Goal: Check status: Check status

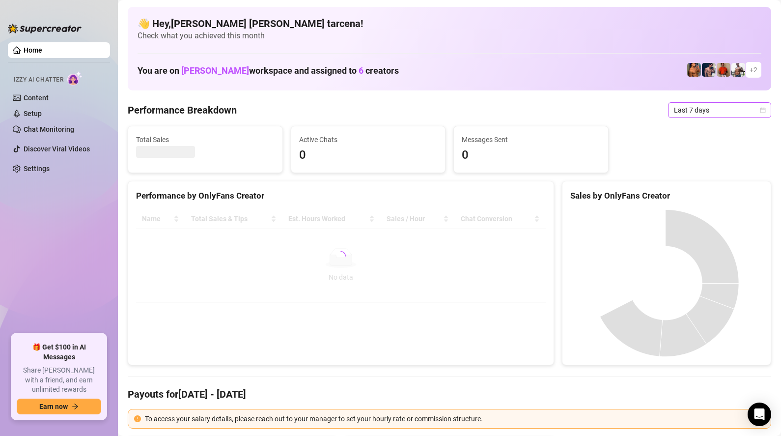
click at [706, 114] on span "Last 7 days" at bounding box center [719, 110] width 91 height 15
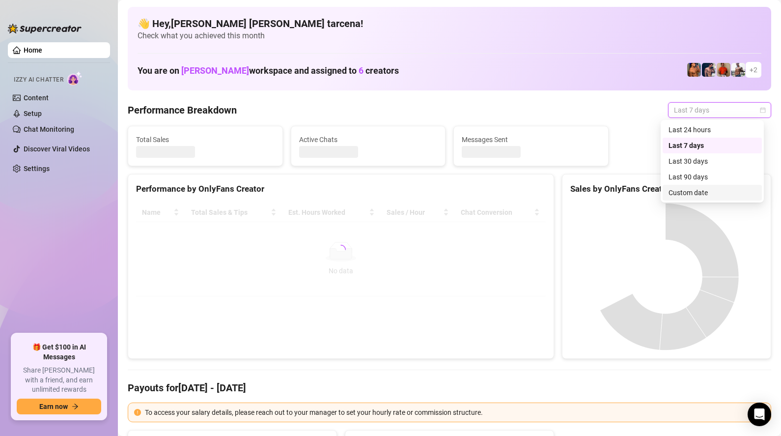
click at [699, 192] on div "Custom date" at bounding box center [712, 192] width 87 height 11
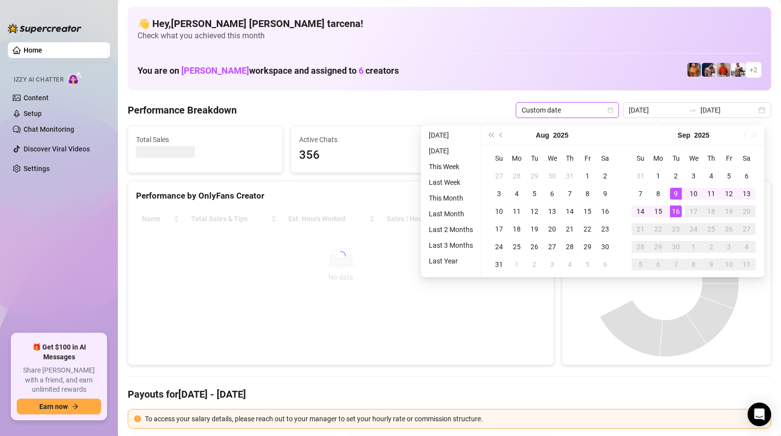
type input "[DATE]"
click at [680, 212] on div "16" at bounding box center [676, 211] width 12 height 12
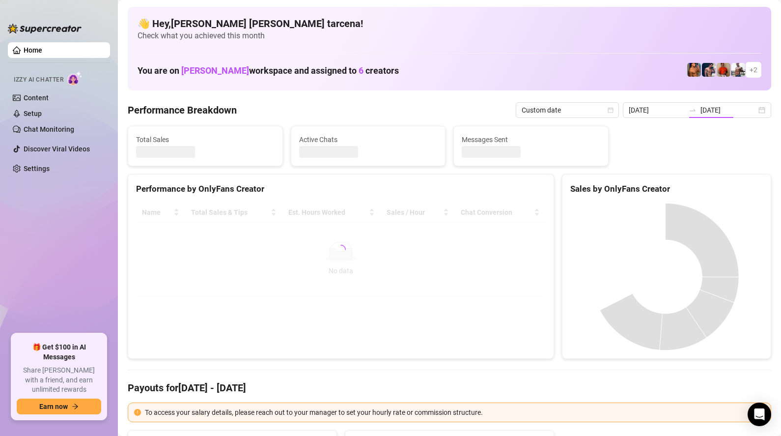
type input "[DATE]"
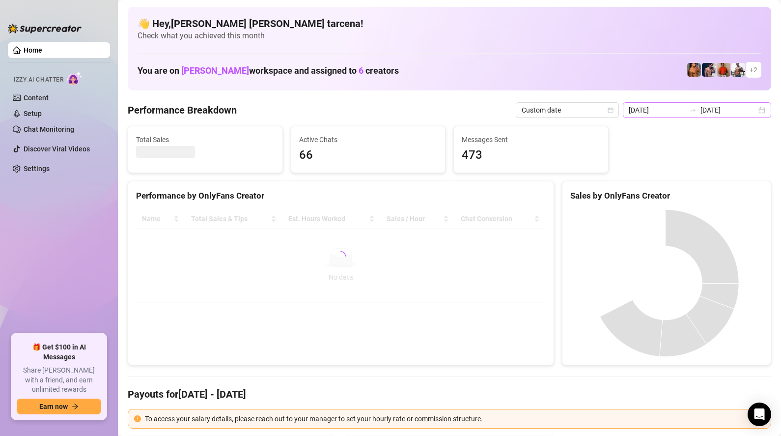
click at [684, 115] on div "[DATE] [DATE]" at bounding box center [697, 110] width 148 height 16
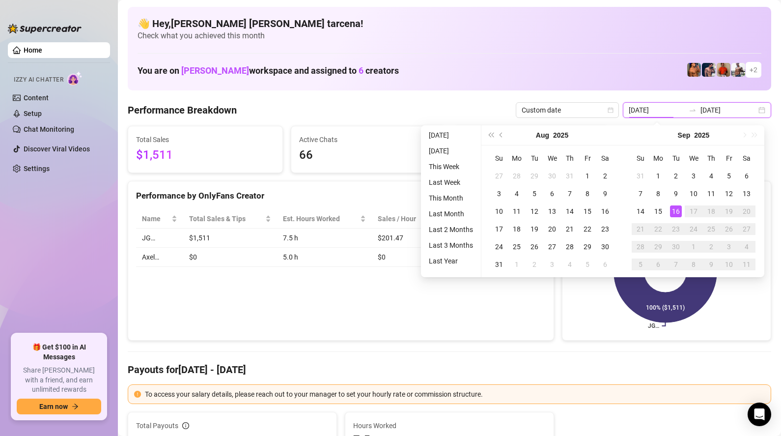
type input "[DATE]"
click at [270, 319] on div "Performance by OnlyFans Creator Name Total Sales & Tips Est. Hours Worked Sales…" at bounding box center [341, 261] width 426 height 160
